Goal: Information Seeking & Learning: Check status

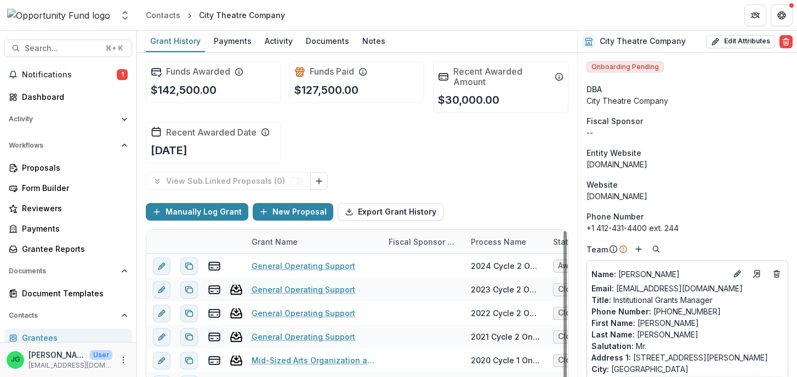
scroll to position [90, 0]
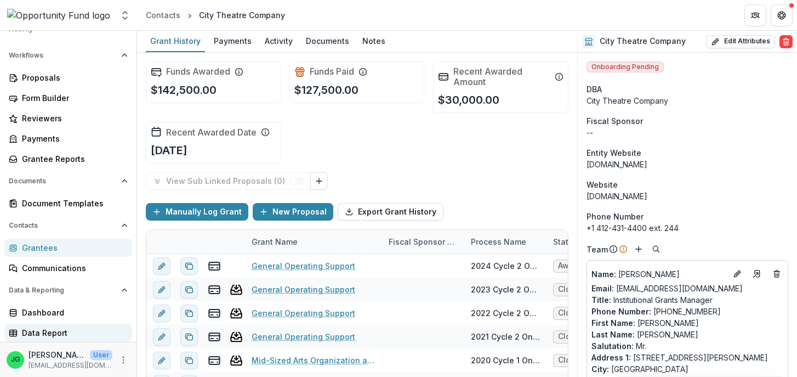
click at [50, 334] on div "Data Report" at bounding box center [72, 333] width 101 height 12
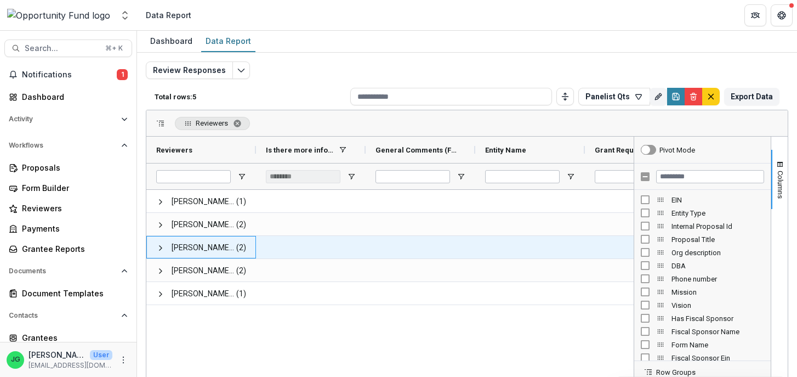
click at [192, 249] on span "[PERSON_NAME] <[EMAIL_ADDRESS][DOMAIN_NAME]> <[EMAIL_ADDRESS][DOMAIN_NAME]>" at bounding box center [204, 247] width 64 height 22
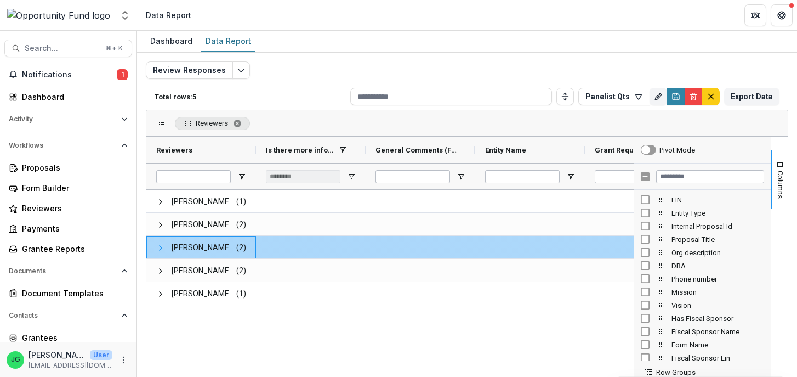
click at [161, 247] on span at bounding box center [160, 247] width 9 height 9
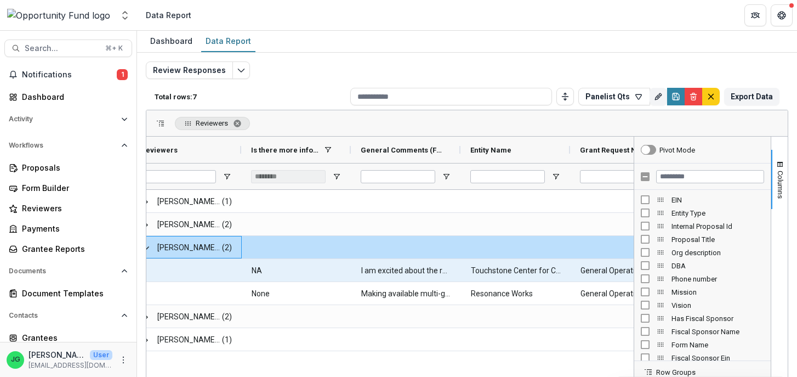
scroll to position [0, 14]
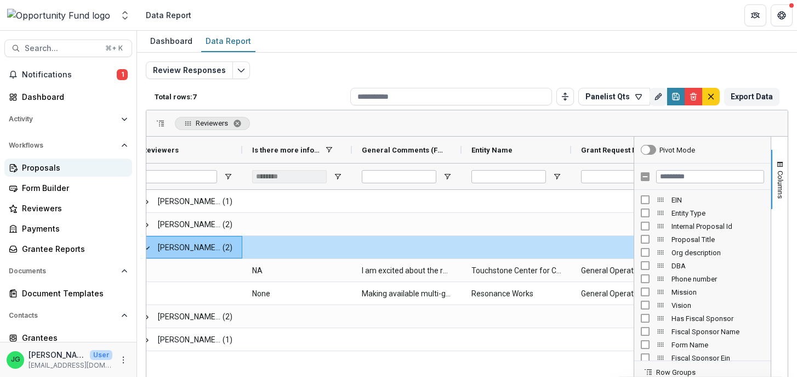
click at [44, 167] on div "Proposals" at bounding box center [72, 168] width 101 height 12
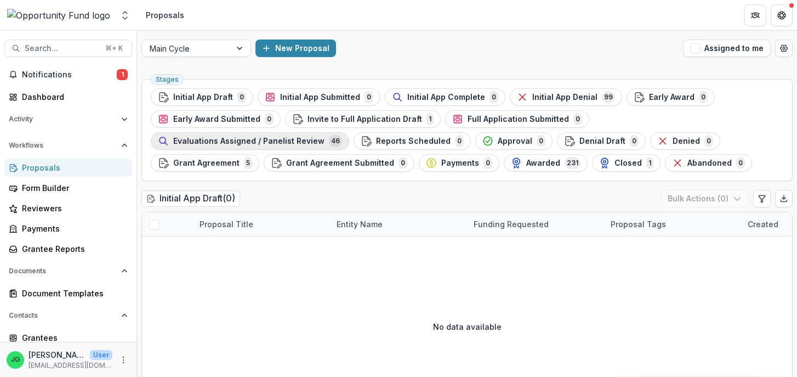
click at [325, 137] on span "Evaluations Assigned / Panelist Review" at bounding box center [248, 141] width 151 height 9
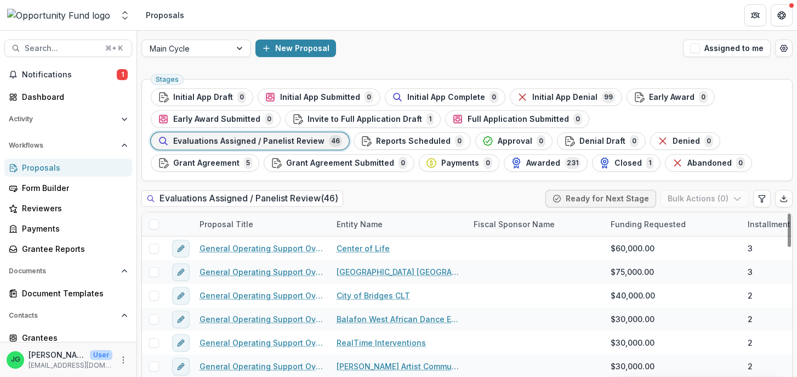
click at [343, 225] on div "Entity Name" at bounding box center [359, 224] width 59 height 12
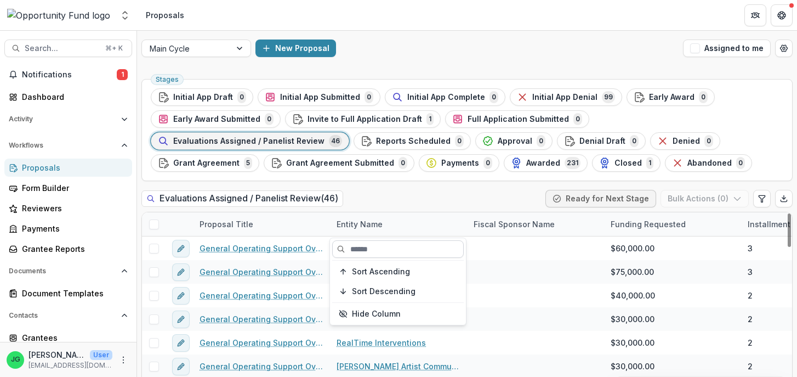
click at [352, 250] on input at bounding box center [398, 249] width 132 height 18
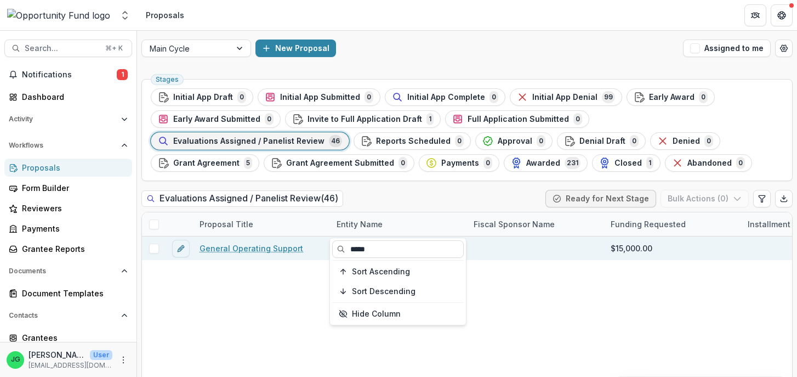
type input "*****"
click at [283, 248] on link "General Operating Support" at bounding box center [252, 248] width 104 height 12
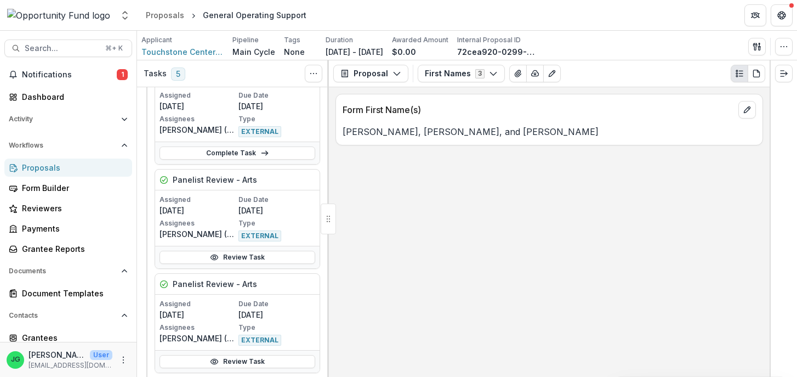
scroll to position [497, 1]
click at [269, 254] on link "Review Task" at bounding box center [236, 257] width 156 height 13
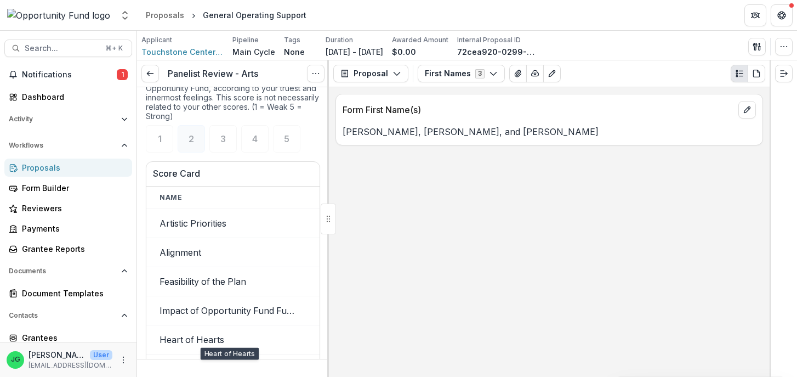
scroll to position [1216, 0]
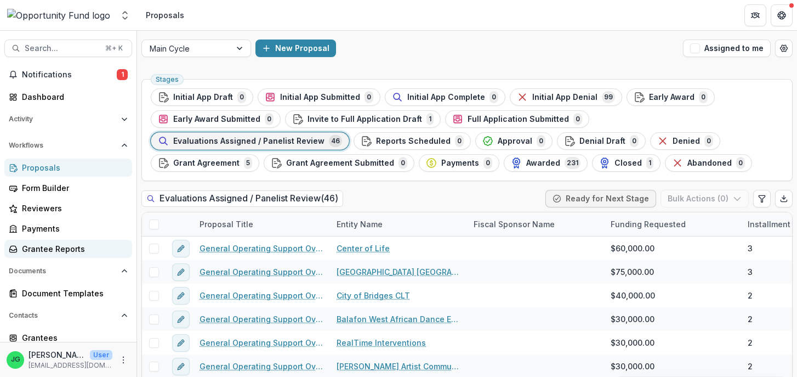
scroll to position [90, 0]
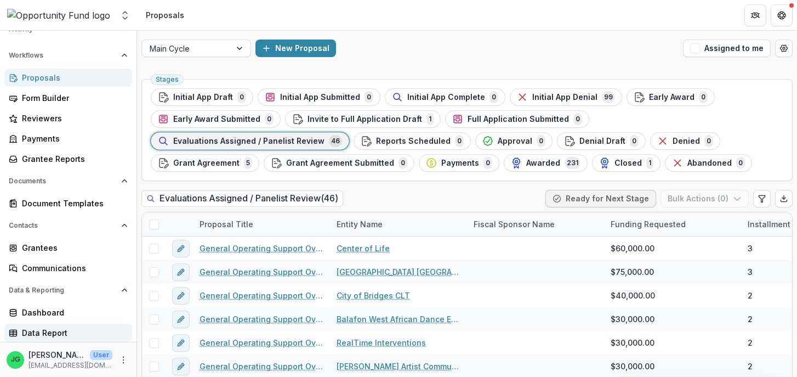
click at [39, 331] on div "Data Report" at bounding box center [72, 333] width 101 height 12
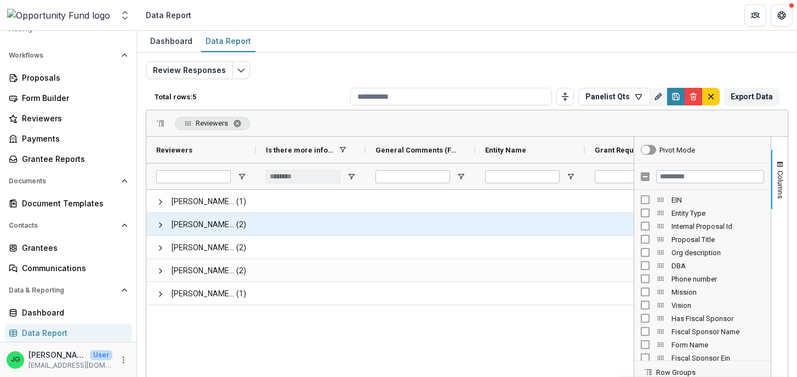
click at [166, 222] on span "[PERSON_NAME] [PERSON_NAME] <[PERSON_NAME][EMAIL_ADDRESS][DOMAIN_NAME]> <[PERSO…" at bounding box center [201, 224] width 90 height 22
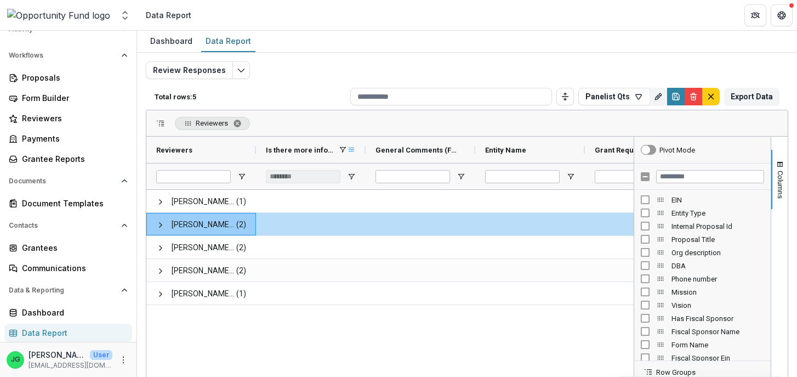
click at [351, 149] on span at bounding box center [351, 149] width 9 height 9
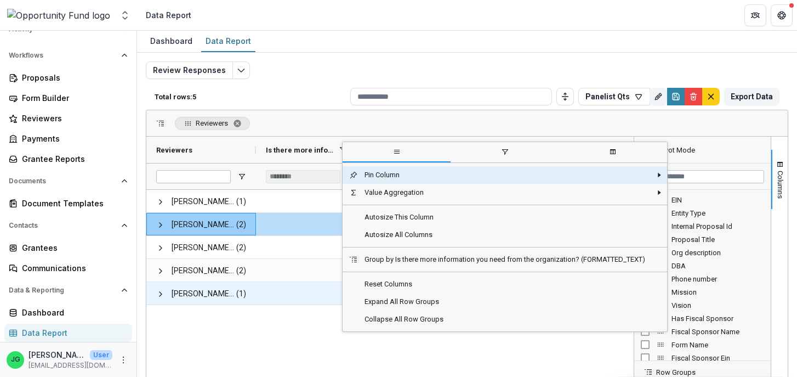
click at [315, 292] on div at bounding box center [311, 293] width 110 height 22
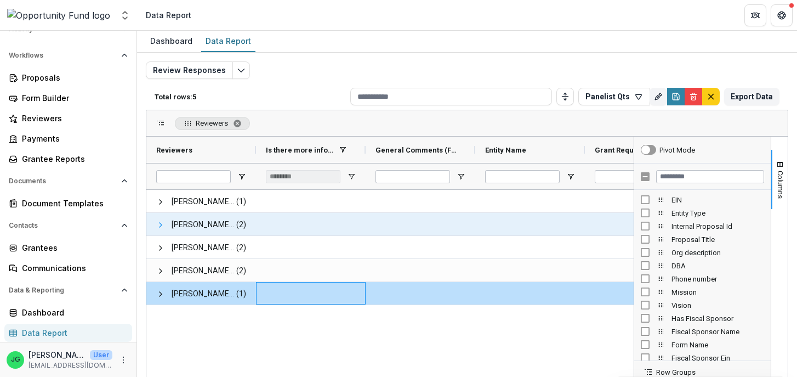
click at [158, 225] on span at bounding box center [160, 224] width 9 height 9
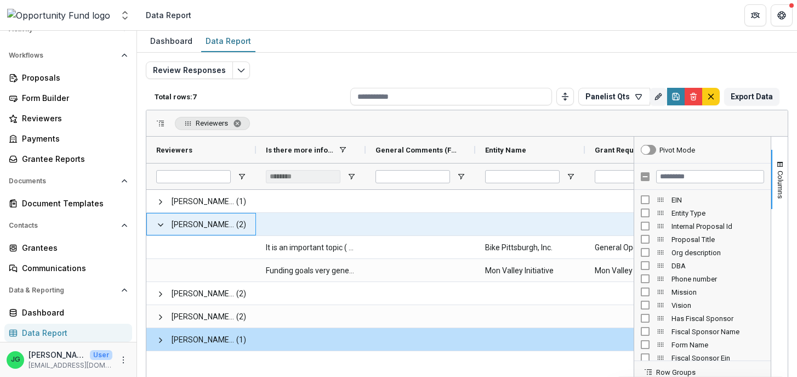
click at [158, 225] on span at bounding box center [160, 224] width 9 height 9
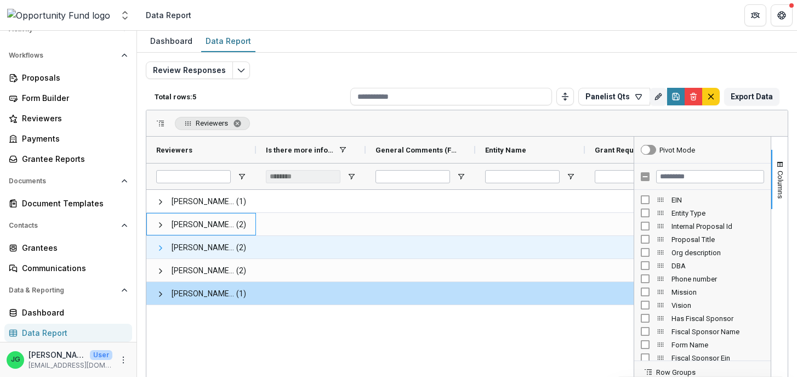
click at [157, 246] on span at bounding box center [160, 247] width 9 height 9
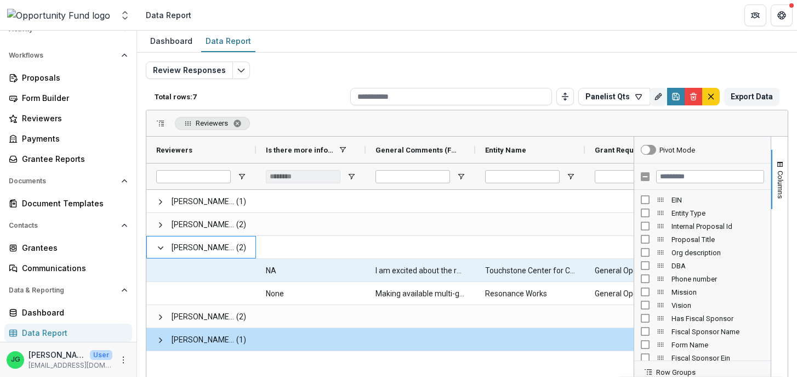
click at [332, 270] on \(FORMATTED_TEXT\)-905 "NA" at bounding box center [311, 270] width 90 height 22
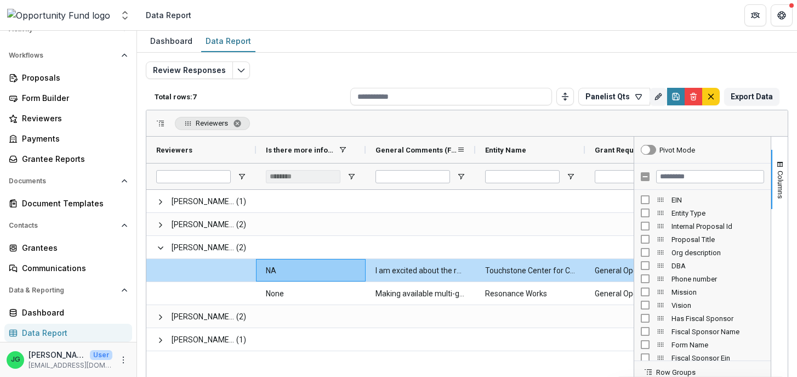
click at [466, 148] on div "General Comments (FORMATTED_TEXT)" at bounding box center [421, 150] width 110 height 26
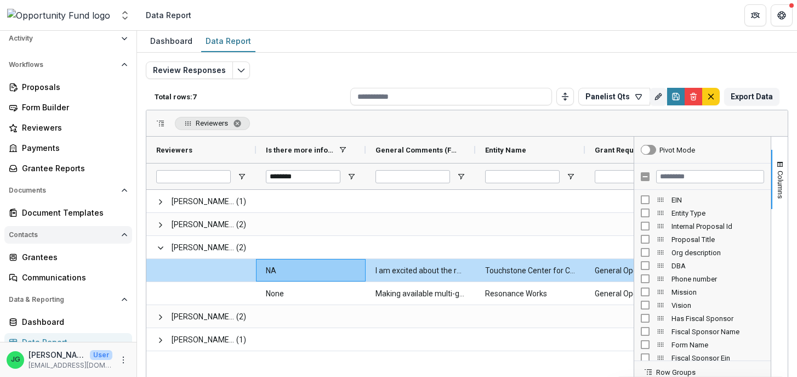
scroll to position [90, 0]
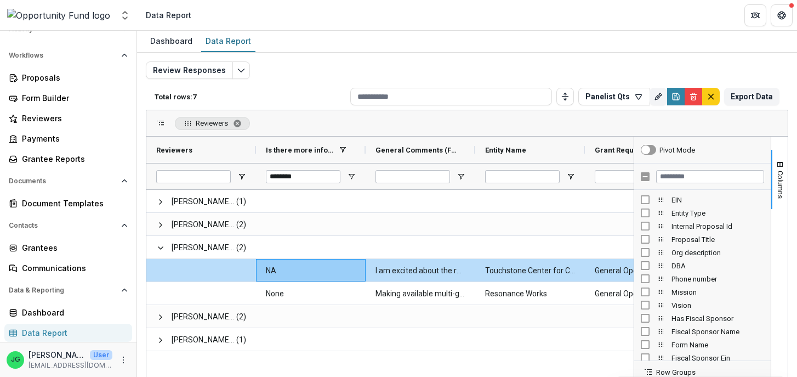
click at [49, 332] on div "Data Report" at bounding box center [72, 333] width 101 height 12
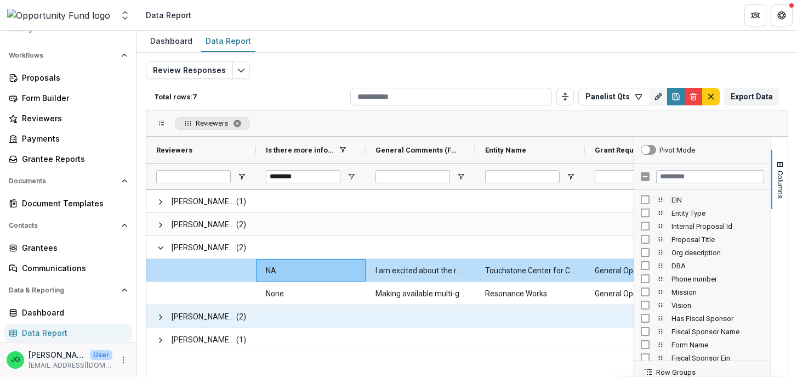
click at [188, 316] on span "[PERSON_NAME] <[EMAIL_ADDRESS][DOMAIN_NAME]> <[EMAIL_ADDRESS][DOMAIN_NAME]>" at bounding box center [204, 316] width 64 height 22
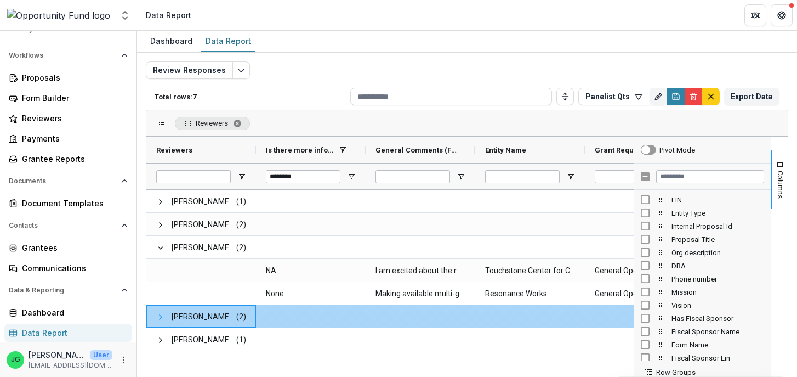
click at [157, 317] on span at bounding box center [160, 317] width 9 height 9
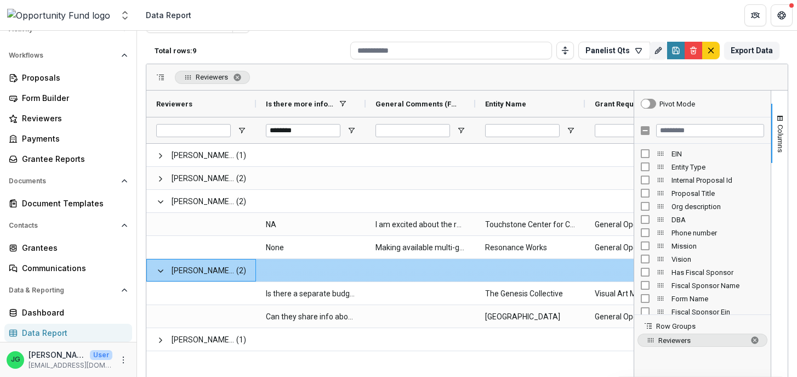
scroll to position [66, 0]
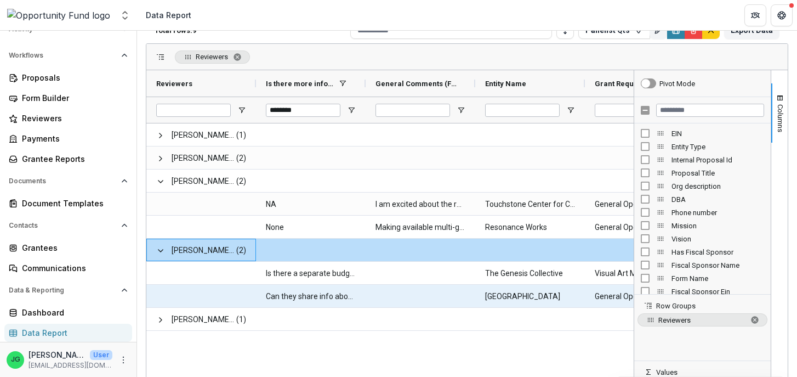
click at [320, 299] on \(FORMATTED_TEXT\)-923 "Can they share info about [DATE]-[DATE] grantors? They're expecting $1,030,500 …" at bounding box center [311, 296] width 90 height 22
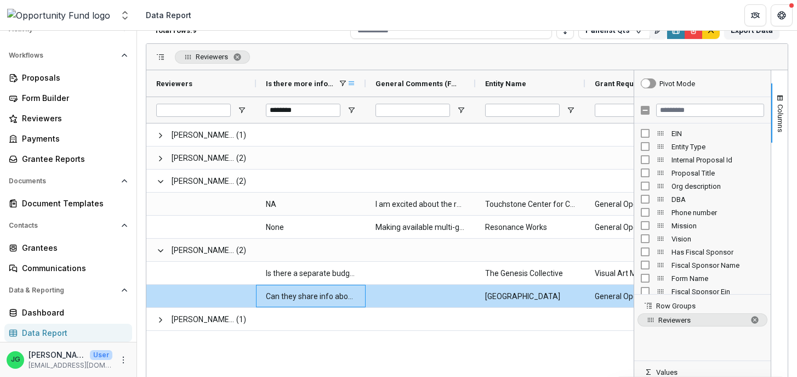
click at [350, 82] on span at bounding box center [351, 83] width 9 height 9
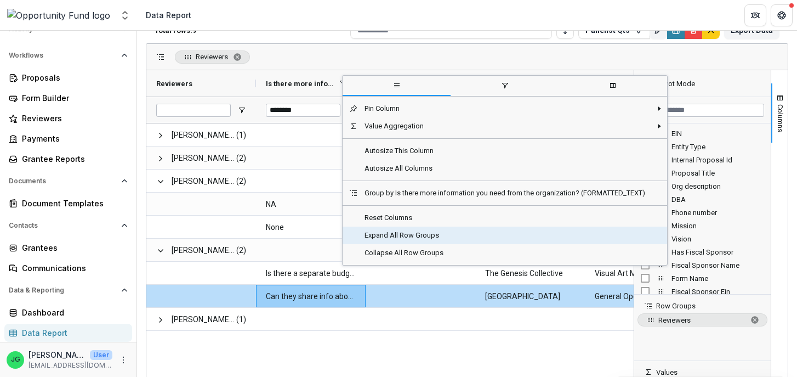
click at [381, 239] on span "Expand All Row Groups" at bounding box center [505, 235] width 294 height 18
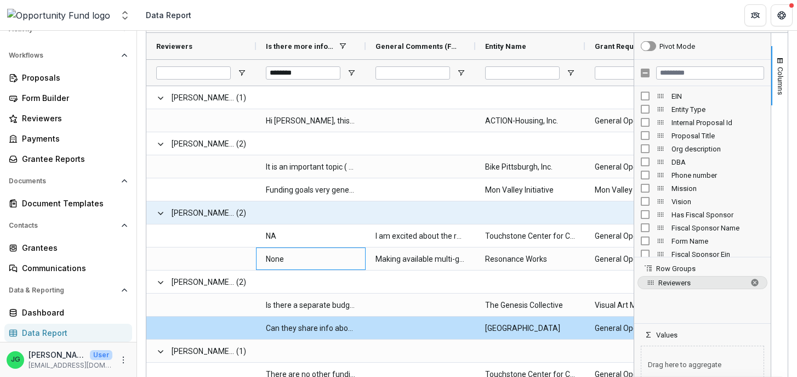
scroll to position [117, 0]
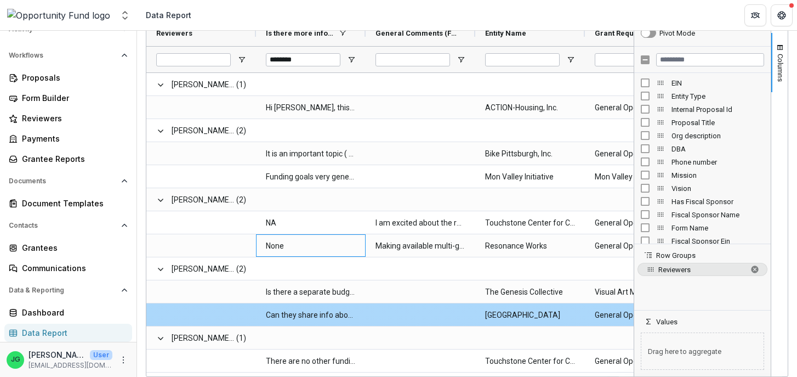
click at [322, 318] on \(FORMATTED_TEXT\)-989 "Can they share info about [DATE]-[DATE] grantors? They're expecting $1,030,500 …" at bounding box center [311, 315] width 90 height 22
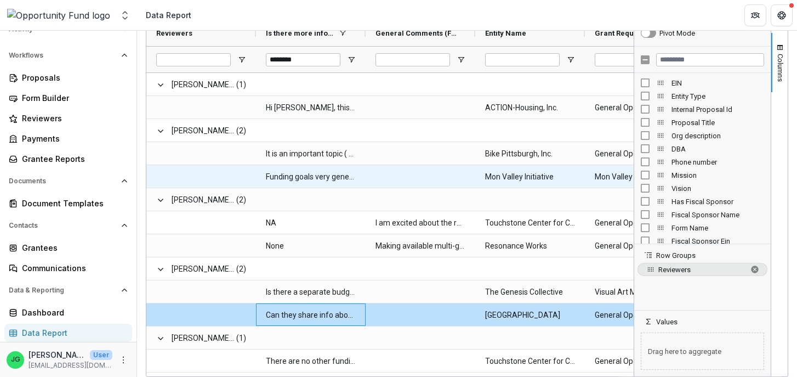
scroll to position [14, 0]
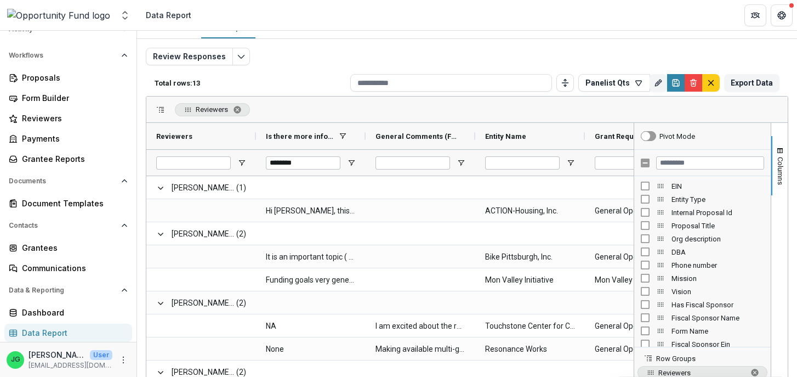
click at [362, 162] on div "********" at bounding box center [311, 162] width 110 height 26
click at [563, 79] on icon "Toggle auto height" at bounding box center [565, 82] width 9 height 9
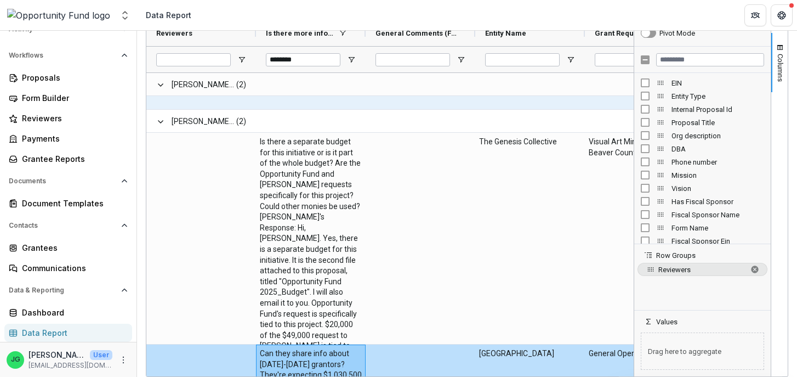
scroll to position [512, 0]
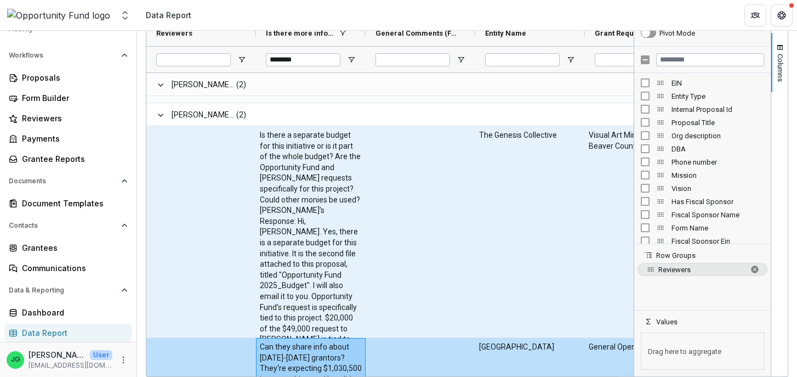
click at [300, 235] on \(FORMATTED_TEXT\)-1113 "Is there a separate budget for this initiative or is it part of the whole budge…" at bounding box center [311, 242] width 102 height 225
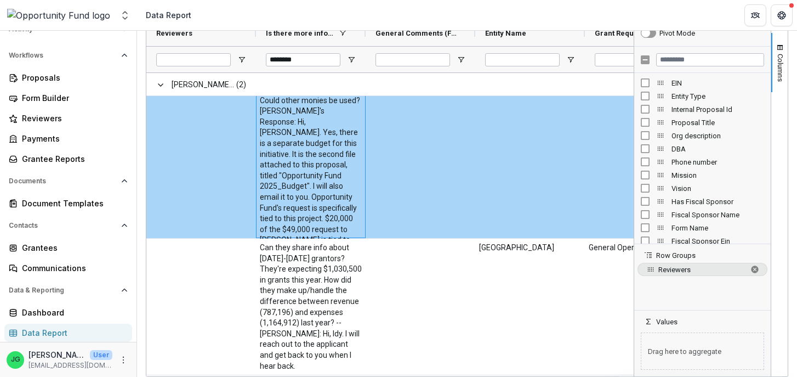
scroll to position [611, 0]
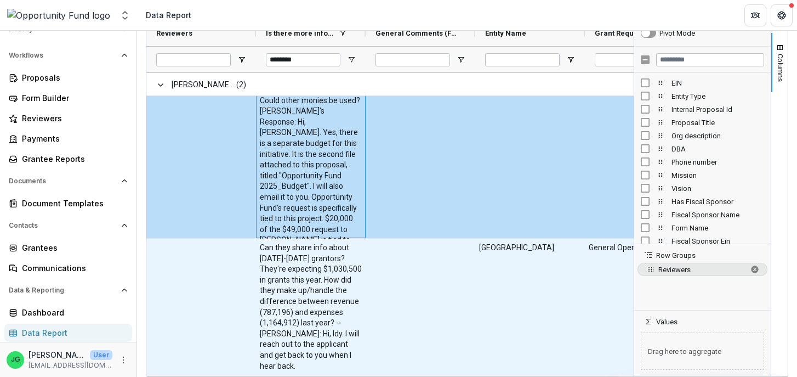
click at [296, 266] on \(FORMATTED_TEXT\)-1066 "Can they share info about [DATE]-[DATE] grantors? They're expecting $1,030,500 …" at bounding box center [311, 306] width 102 height 129
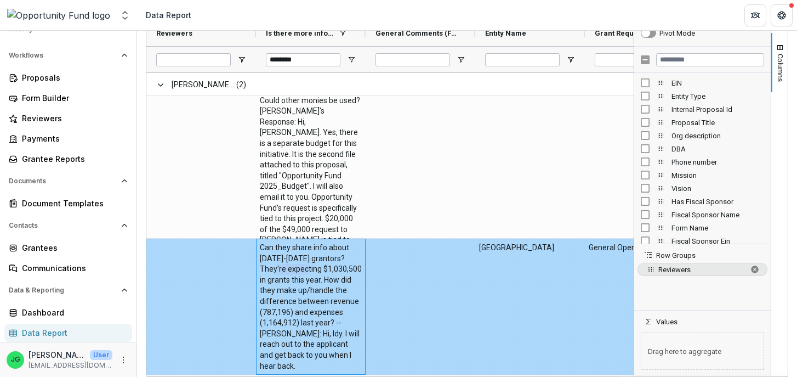
click at [296, 266] on \(FORMATTED_TEXT\)-1066 "Can they share info about [DATE]-[DATE] grantors? They're expecting $1,030,500 …" at bounding box center [311, 306] width 102 height 129
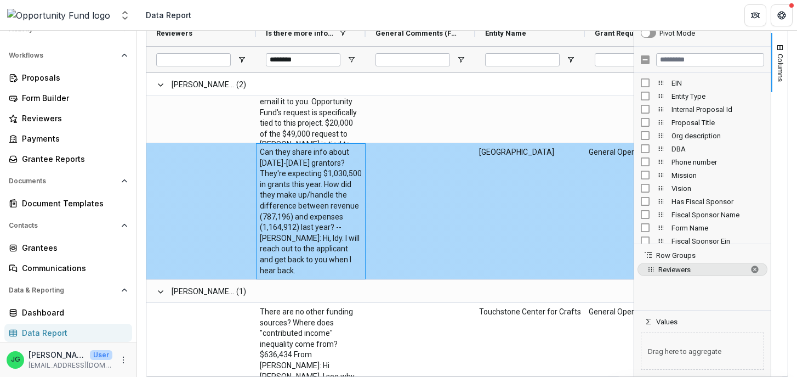
scroll to position [707, 0]
